Goal: Task Accomplishment & Management: Complete application form

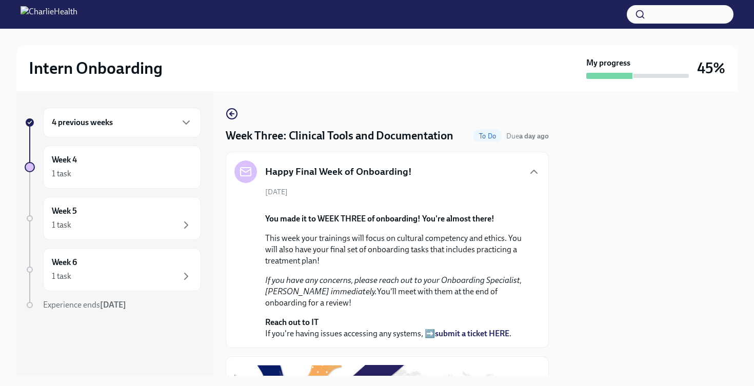
scroll to position [698, 0]
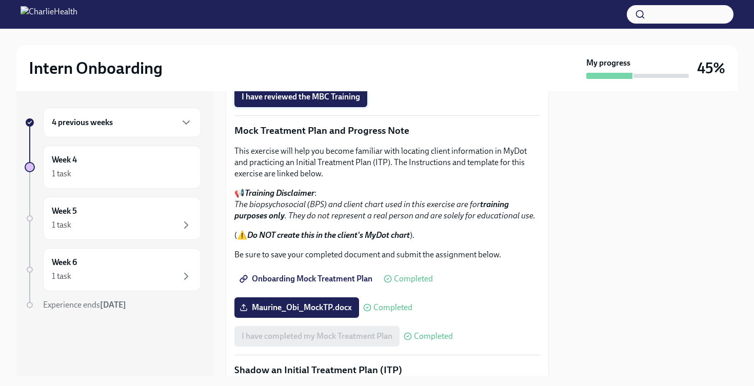
click at [334, 102] on span "I have reviewed the MBC Training" at bounding box center [301, 97] width 119 height 10
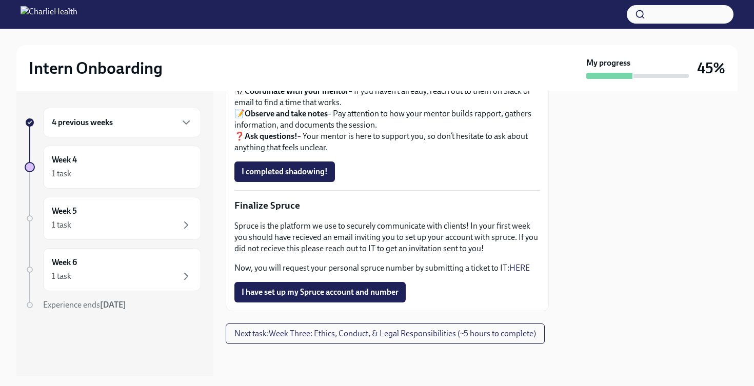
scroll to position [0, 0]
click at [334, 290] on span "I have set up my Spruce account and number" at bounding box center [320, 292] width 157 height 10
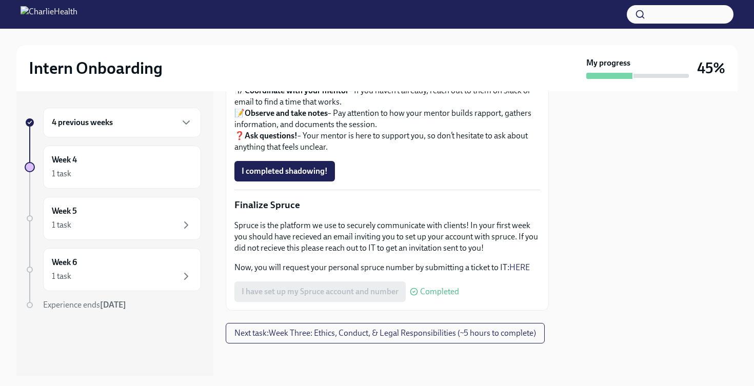
scroll to position [957, 0]
click at [363, 333] on span "Next task : Week Three: Ethics, Conduct, & Legal Responsibilities (~5 hours to …" at bounding box center [385, 334] width 302 height 10
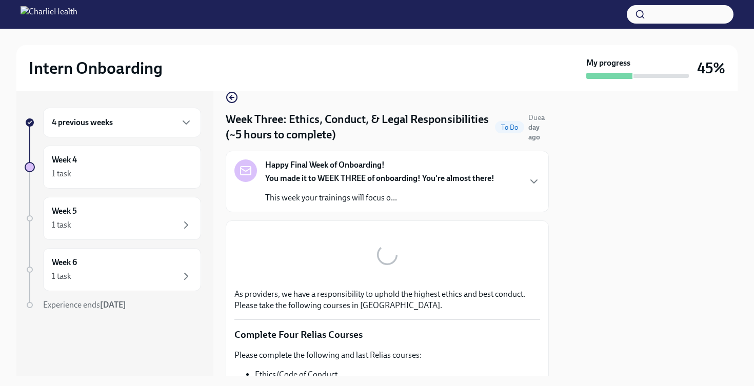
scroll to position [17, 0]
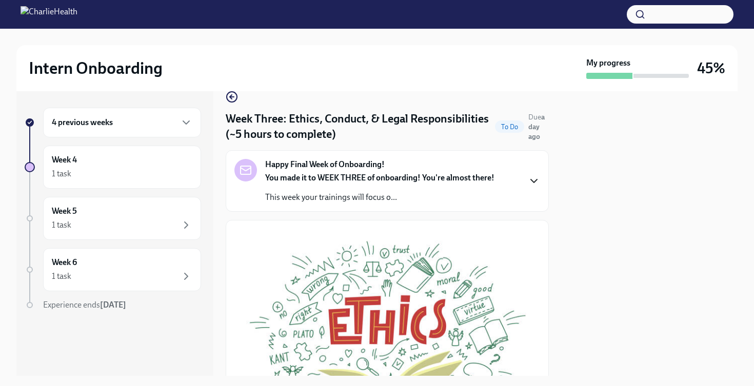
click at [529, 178] on icon "button" at bounding box center [534, 181] width 12 height 12
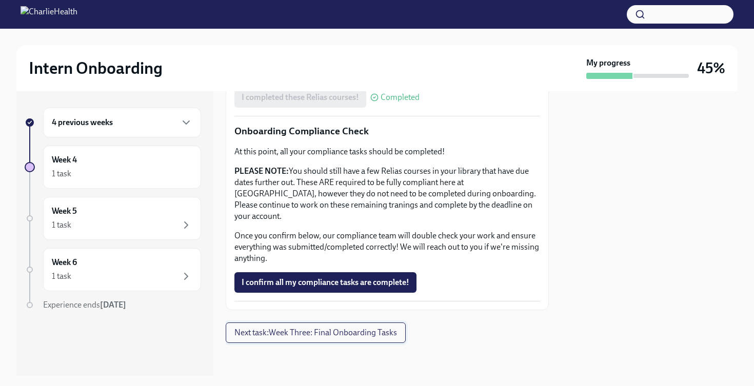
scroll to position [0, 0]
click at [367, 335] on span "Next task : Week Three: Final Onboarding Tasks" at bounding box center [315, 333] width 163 height 10
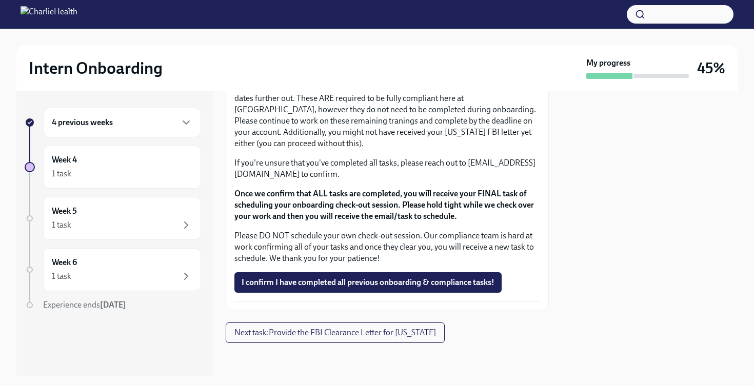
scroll to position [985, 0]
click at [416, 338] on button "Next task : Provide the FBI Clearance Letter for [US_STATE]" at bounding box center [335, 333] width 219 height 21
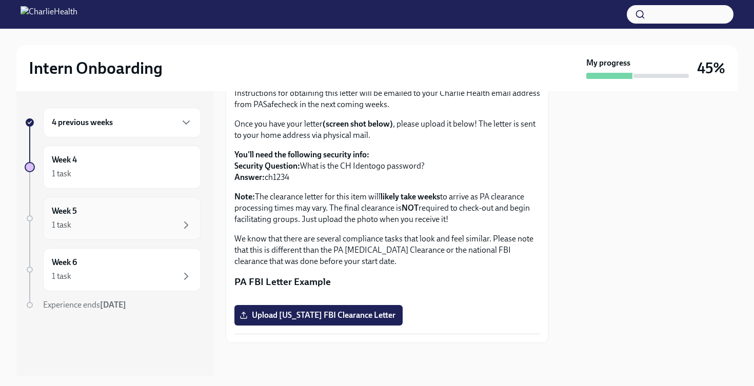
click at [167, 224] on div "1 task" at bounding box center [122, 225] width 141 height 12
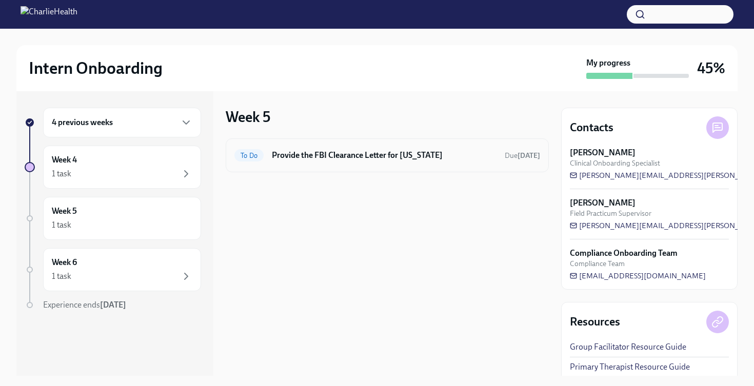
click at [366, 151] on h6 "Provide the FBI Clearance Letter for [US_STATE]" at bounding box center [384, 155] width 225 height 11
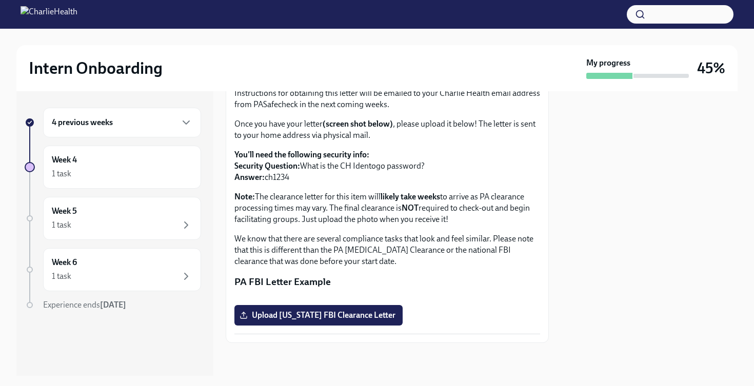
scroll to position [190, 0]
click at [111, 265] on div "Week 6 1 task" at bounding box center [122, 270] width 141 height 26
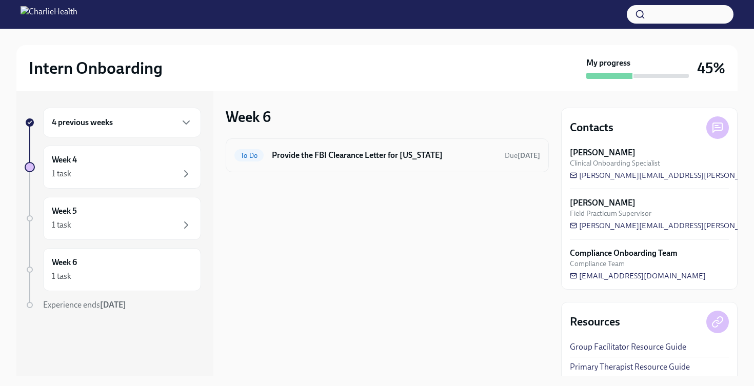
click at [318, 158] on h6 "Provide the FBI Clearance Letter for [US_STATE]" at bounding box center [384, 155] width 225 height 11
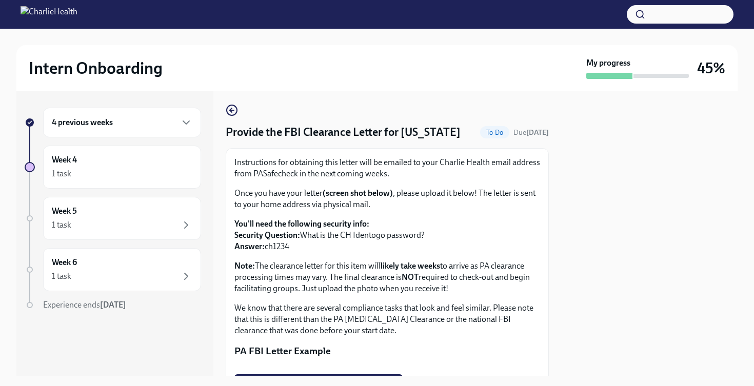
scroll to position [5, 0]
